Goal: Navigation & Orientation: Find specific page/section

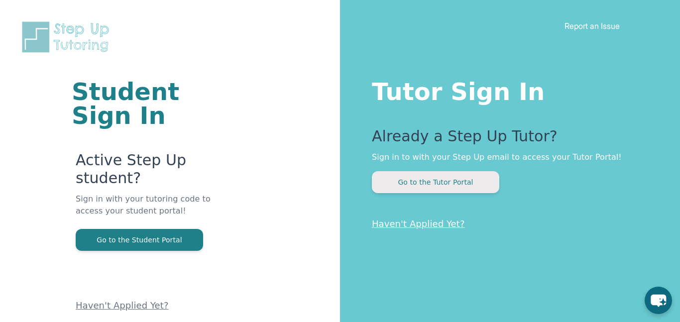
click at [459, 176] on button "Go to the Tutor Portal" at bounding box center [436, 182] width 128 height 22
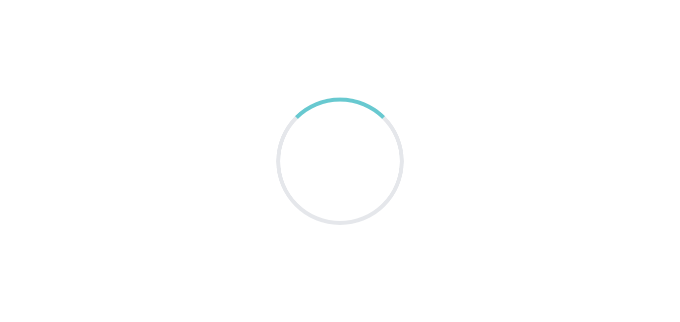
click at [459, 176] on main at bounding box center [340, 161] width 680 height 322
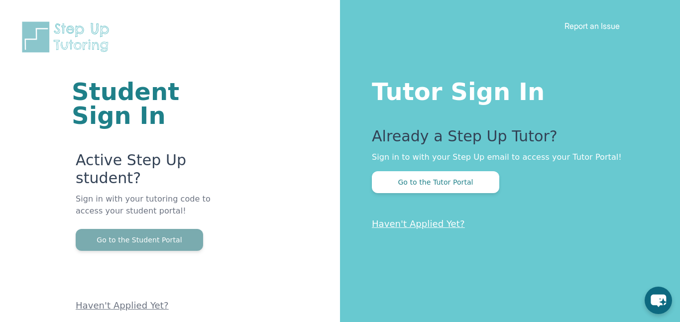
click at [163, 231] on button "Go to the Student Portal" at bounding box center [140, 240] width 128 height 22
